Goal: Task Accomplishment & Management: Use online tool/utility

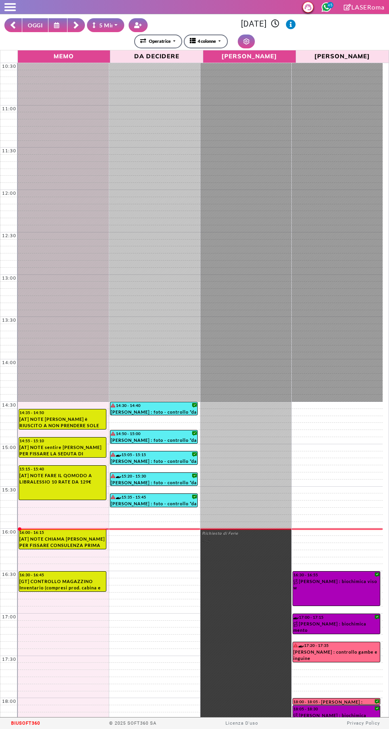
select select "*"
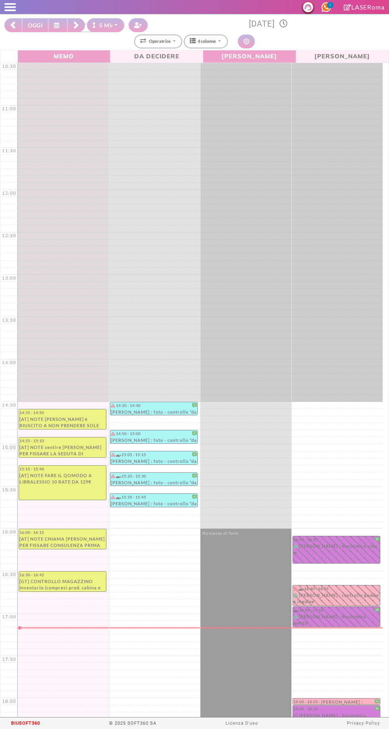
select select "*"
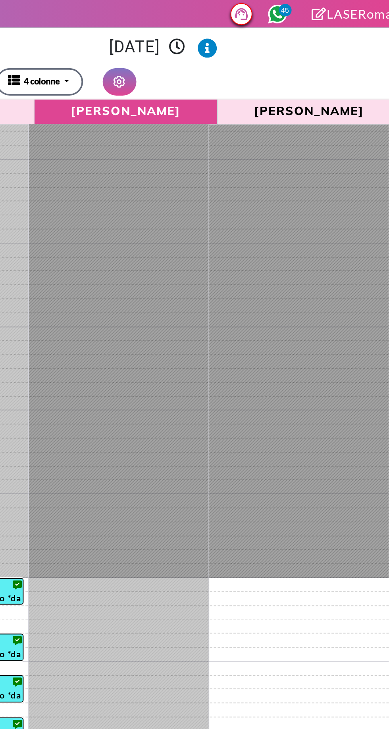
scroll to position [150, 0]
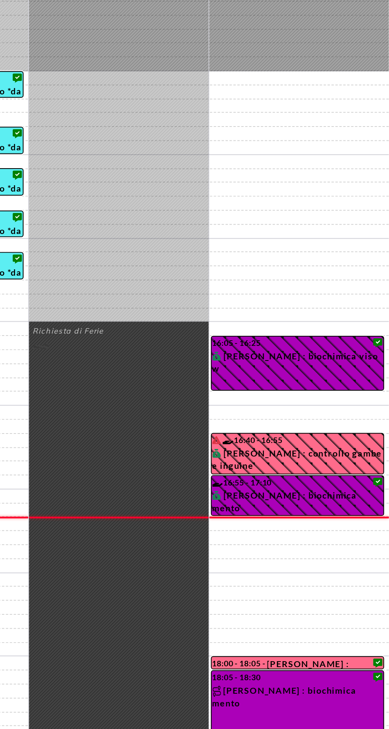
select select "*"
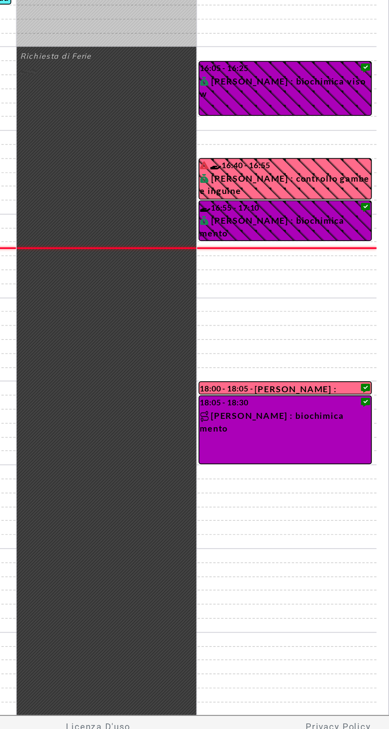
select select "*"
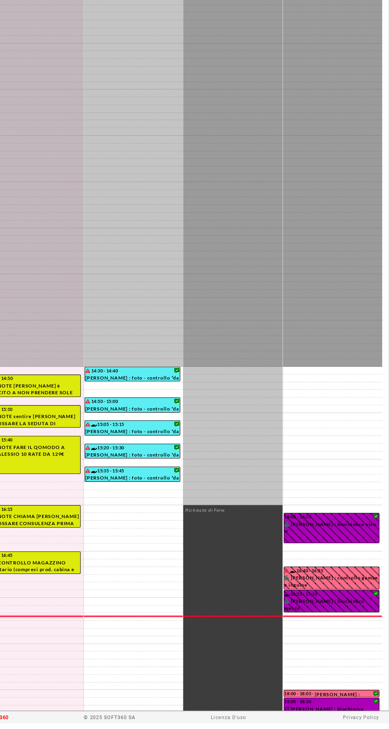
scroll to position [0, 0]
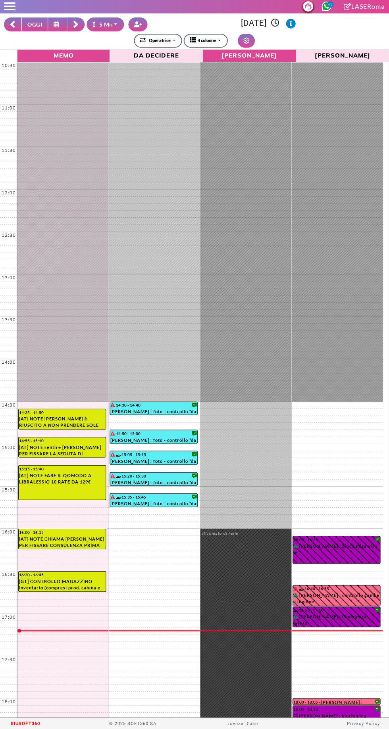
click at [76, 26] on rect at bounding box center [75, 26] width 5 height 5
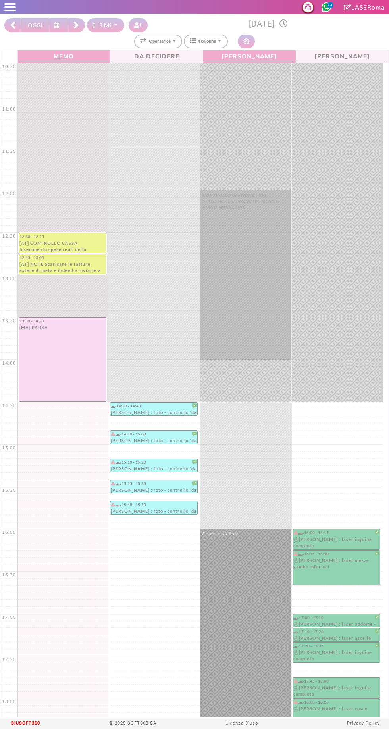
select select "*"
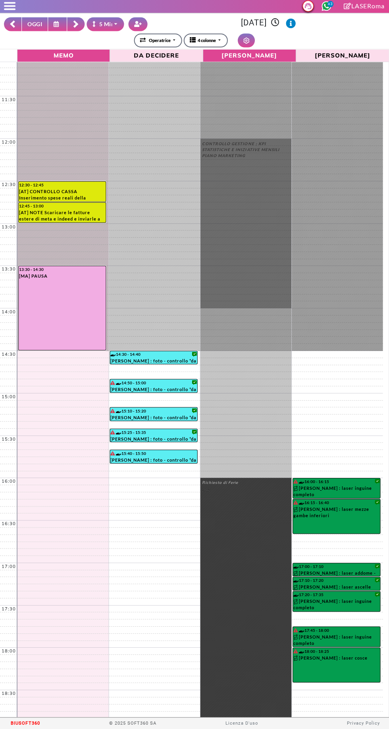
scroll to position [50, 0]
click at [32, 27] on button "OGGI" at bounding box center [35, 25] width 27 height 14
type input "**********"
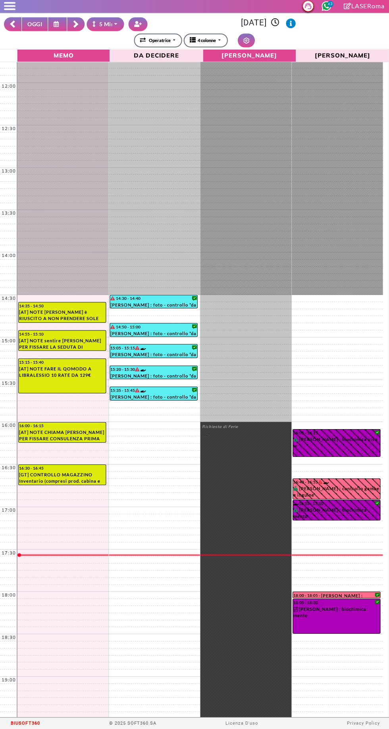
scroll to position [150, 0]
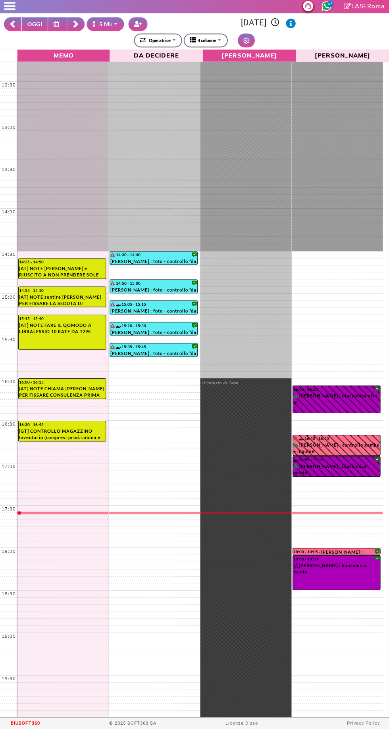
click at [76, 25] on rect at bounding box center [75, 26] width 5 height 5
